Goal: Task Accomplishment & Management: Use online tool/utility

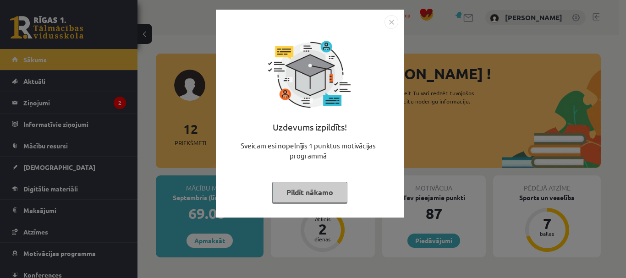
click at [388, 20] on img "Close" at bounding box center [392, 22] width 14 height 14
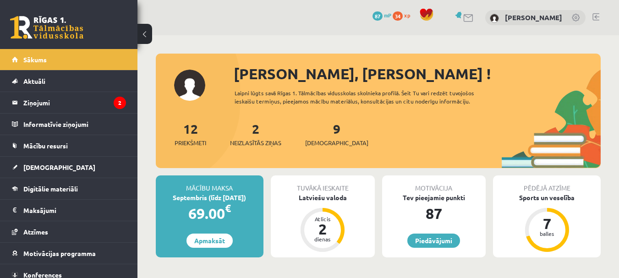
click at [388, 20] on div "87 mP" at bounding box center [382, 16] width 19 height 10
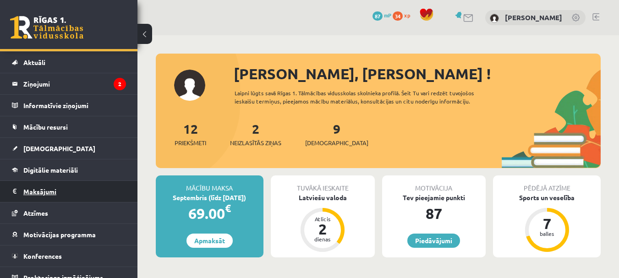
scroll to position [29, 0]
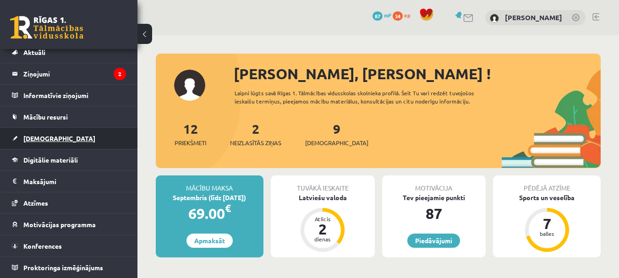
click at [57, 144] on link "[DEMOGRAPHIC_DATA]" at bounding box center [69, 138] width 114 height 21
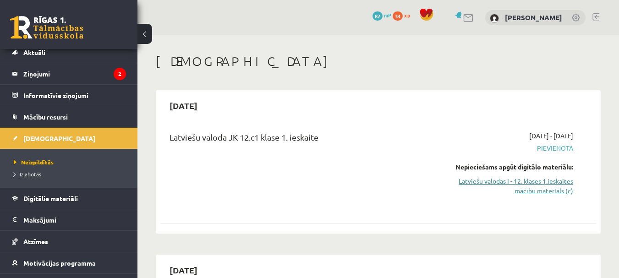
click at [496, 180] on link "Latviešu valodas I - 12. klases 1.ieskaites mācību materiāls (c)" at bounding box center [511, 185] width 126 height 19
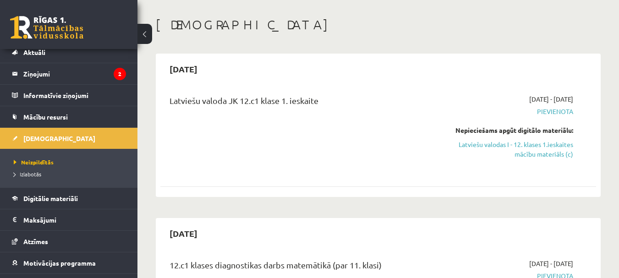
scroll to position [92, 0]
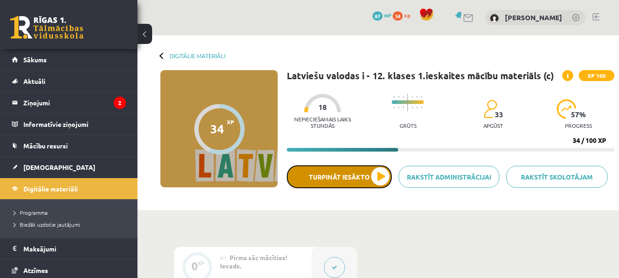
click at [345, 181] on button "Turpināt iesākto" at bounding box center [339, 176] width 105 height 23
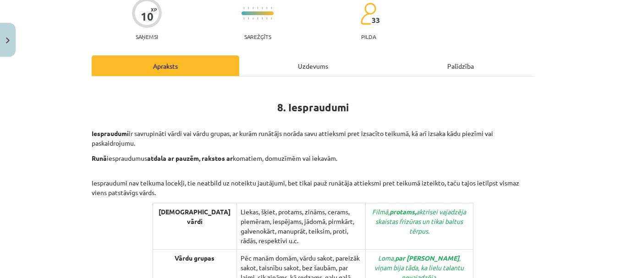
scroll to position [92, 0]
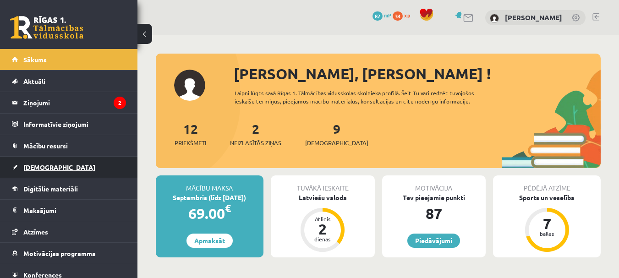
click at [56, 173] on link "[DEMOGRAPHIC_DATA]" at bounding box center [69, 167] width 114 height 21
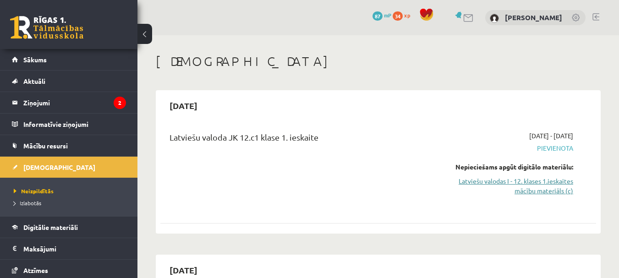
click at [487, 184] on link "Latviešu valodas I - 12. klases 1.ieskaites mācību materiāls (c)" at bounding box center [511, 185] width 126 height 19
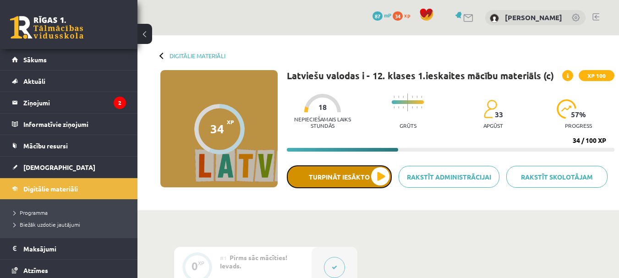
click at [328, 176] on button "Turpināt iesākto" at bounding box center [339, 176] width 105 height 23
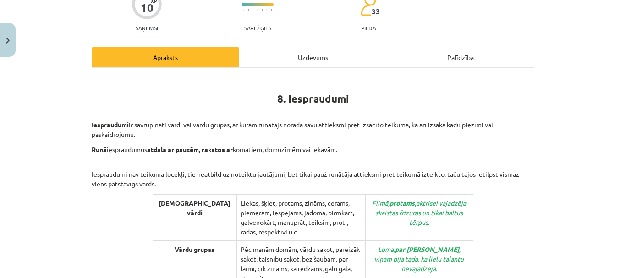
scroll to position [92, 0]
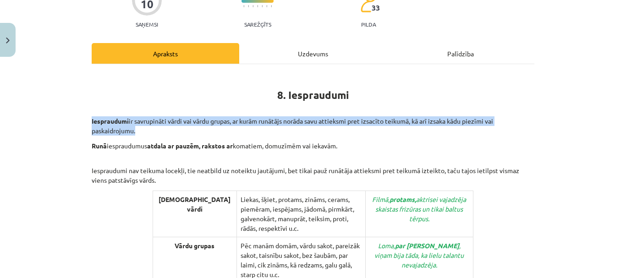
drag, startPoint x: 85, startPoint y: 116, endPoint x: 138, endPoint y: 132, distance: 56.0
copy p "Iespraudumi ir savrupināti vārdi vai vārdu grupas, ar kurām runātājs norāda sav…"
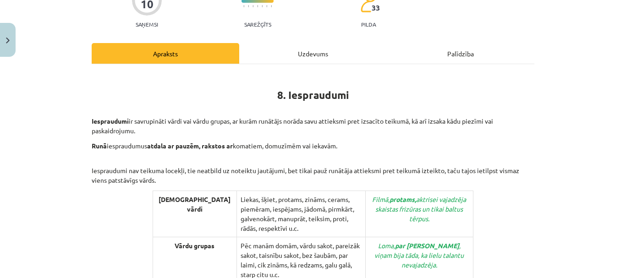
click at [200, 113] on h1 "8. Iespraudumi" at bounding box center [313, 92] width 443 height 41
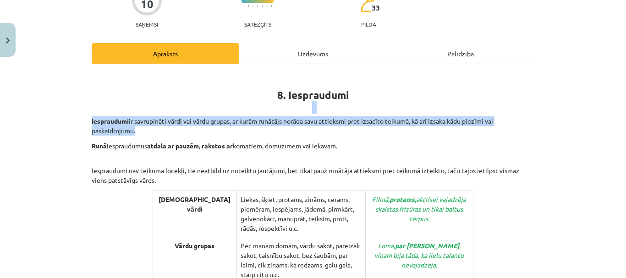
drag, startPoint x: 85, startPoint y: 113, endPoint x: 137, endPoint y: 130, distance: 54.2
copy div "Iespraudumi ir savrupināti vārdi vai vārdu grupas, ar kurām runātājs norāda sav…"
